Goal: Navigation & Orientation: Find specific page/section

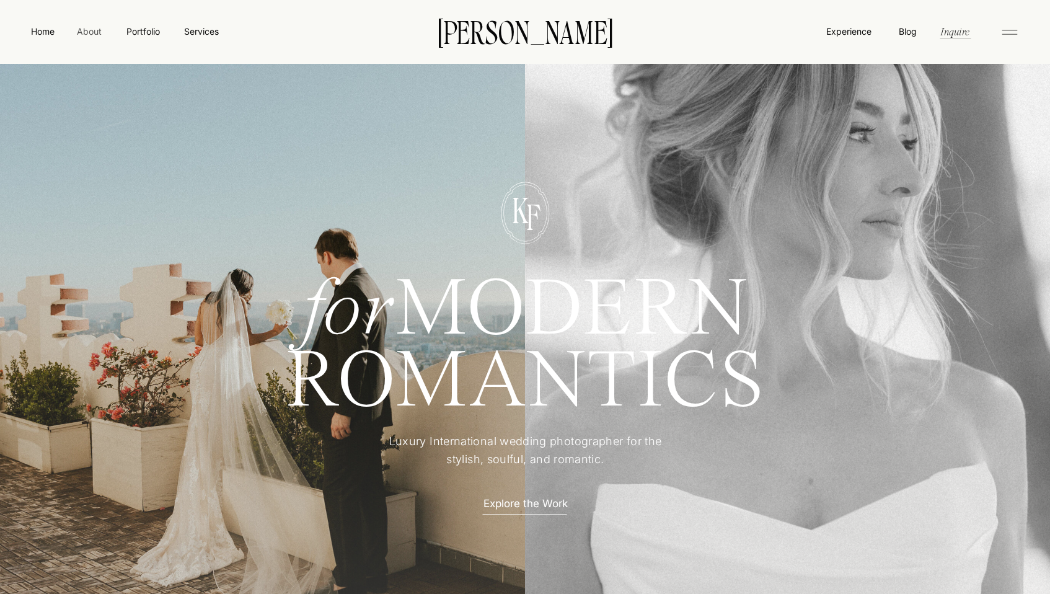
click at [98, 30] on nav "About" at bounding box center [89, 31] width 28 height 12
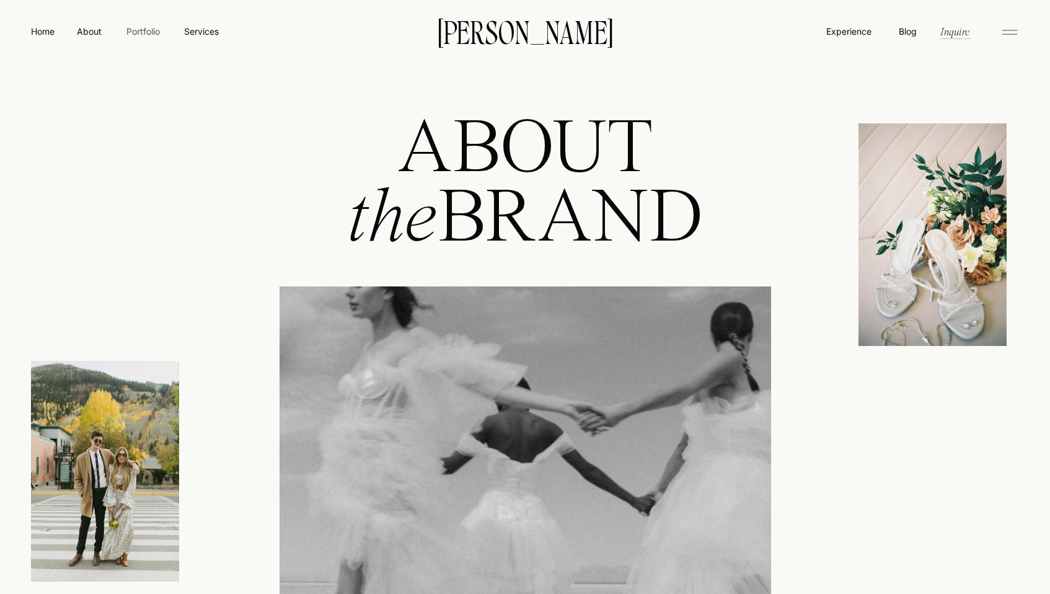
click at [138, 29] on nav "Portfolio" at bounding box center [143, 31] width 44 height 13
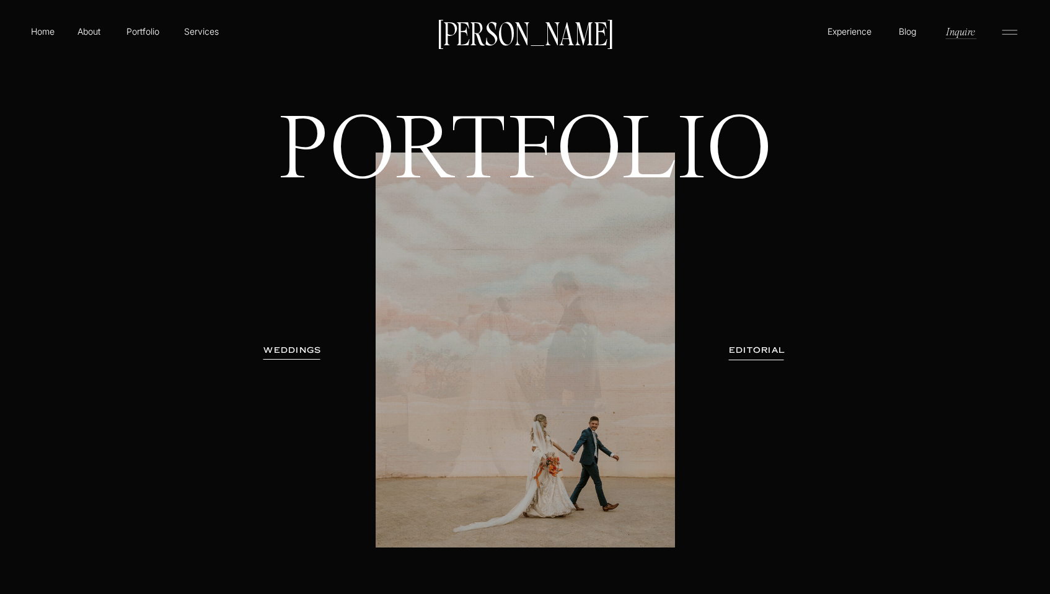
click at [311, 350] on h3 "WEDDINGS" at bounding box center [292, 350] width 78 height 12
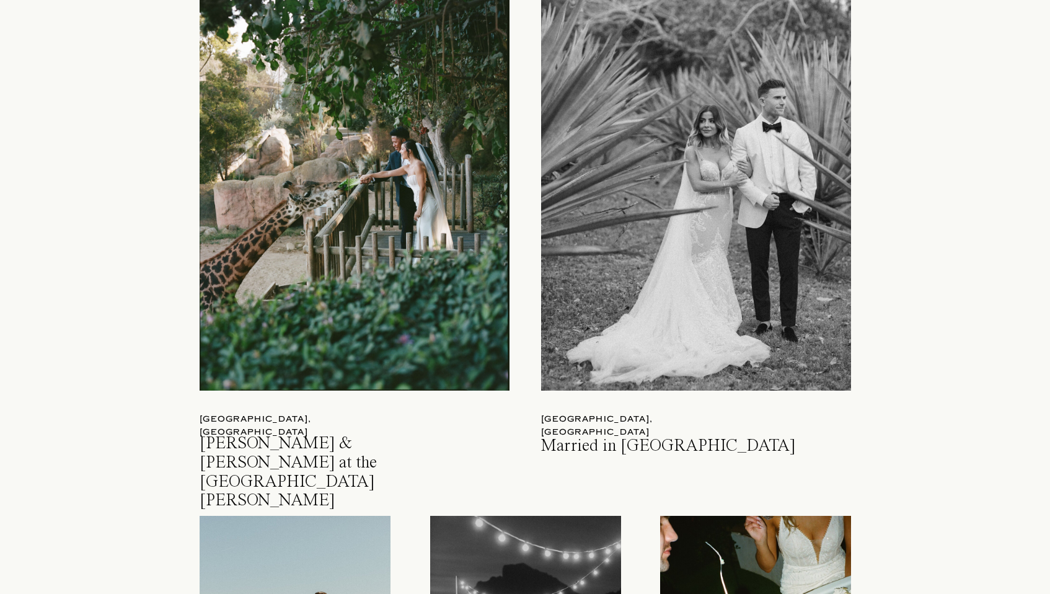
scroll to position [877, 0]
